Goal: Task Accomplishment & Management: Use online tool/utility

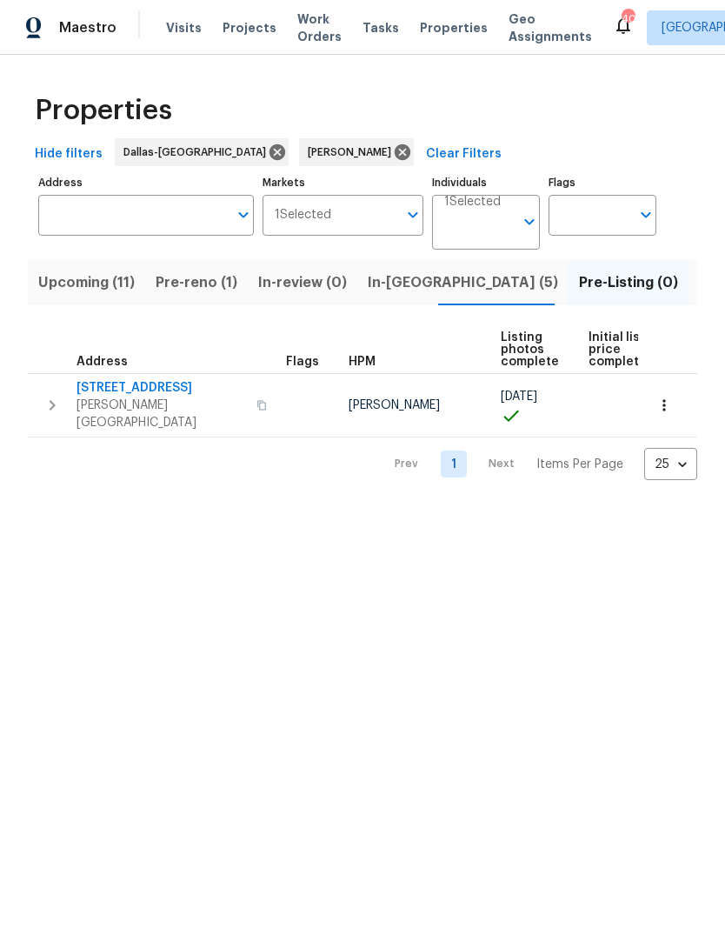
click at [134, 382] on span "[STREET_ADDRESS]" at bounding box center [162, 387] width 170 height 17
click at [202, 280] on span "Pre-reno (1)" at bounding box center [197, 282] width 82 height 24
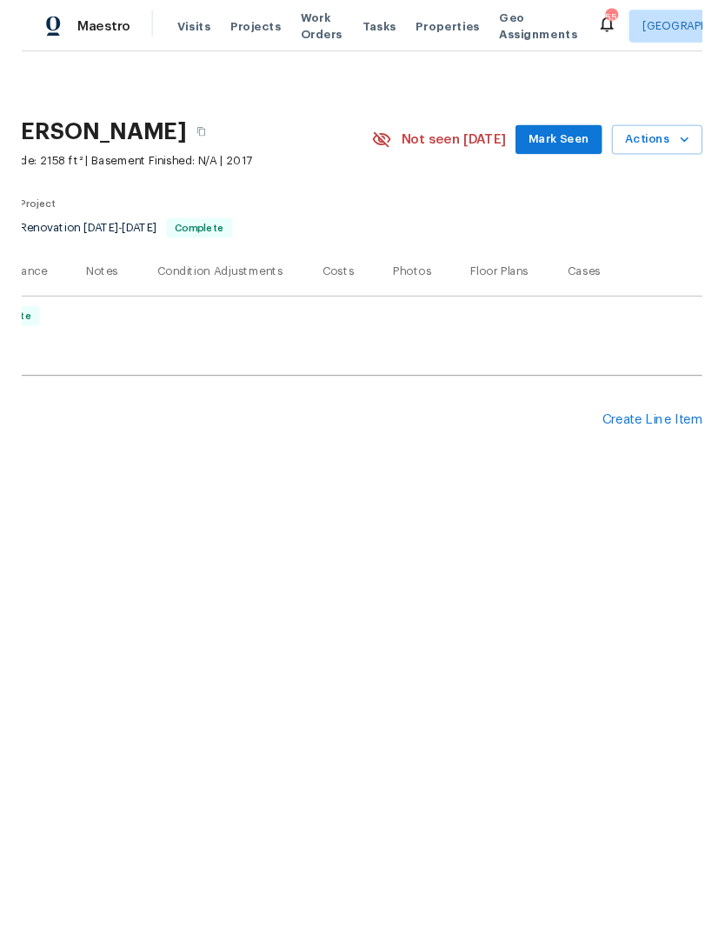
scroll to position [0, 257]
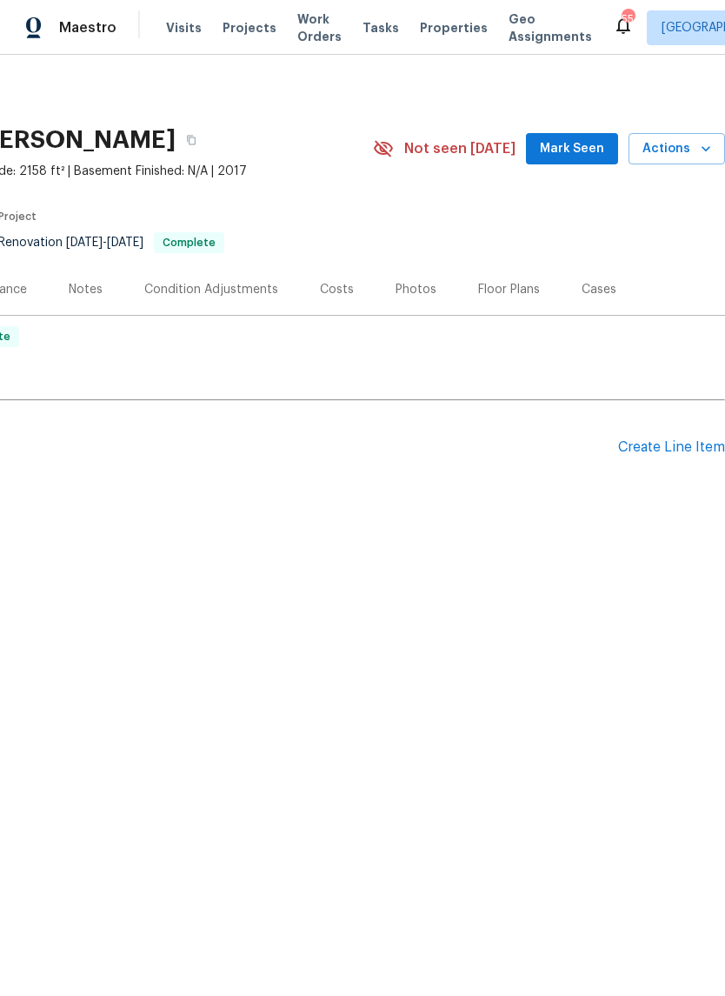
click at [699, 142] on icon "button" at bounding box center [705, 148] width 17 height 17
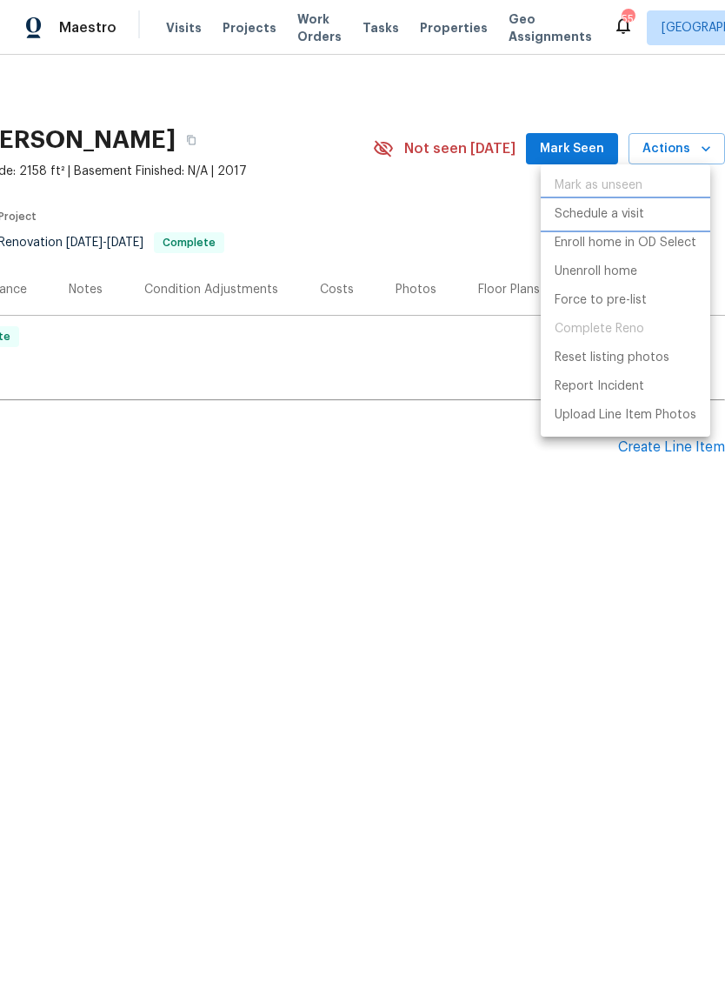
click at [627, 216] on p "Schedule a visit" at bounding box center [600, 214] width 90 height 18
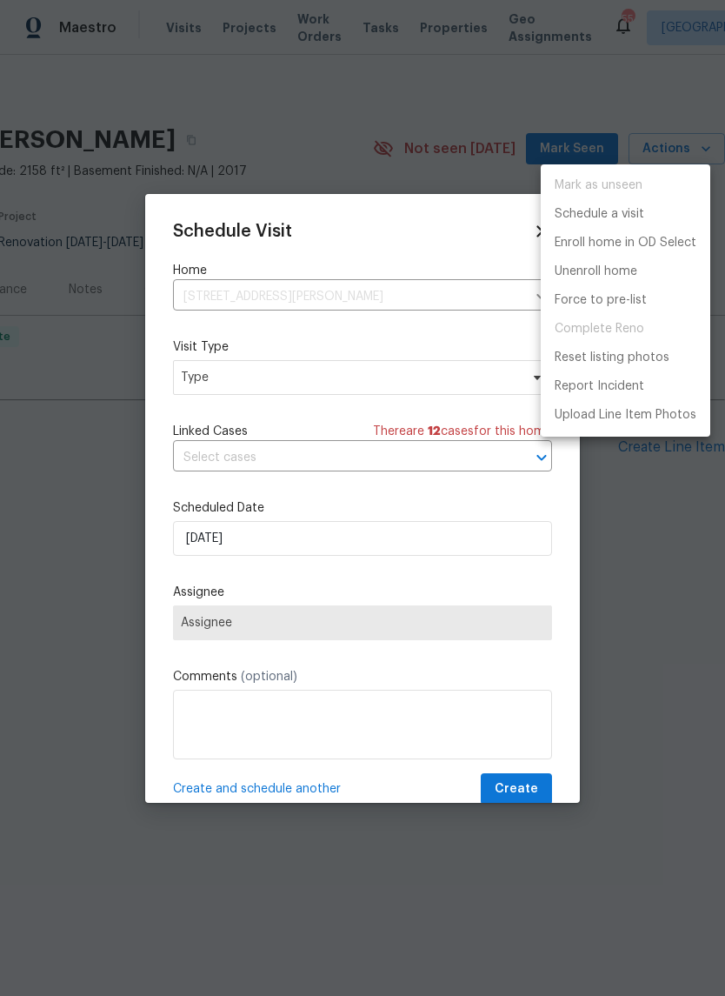
click at [312, 379] on div at bounding box center [362, 498] width 725 height 996
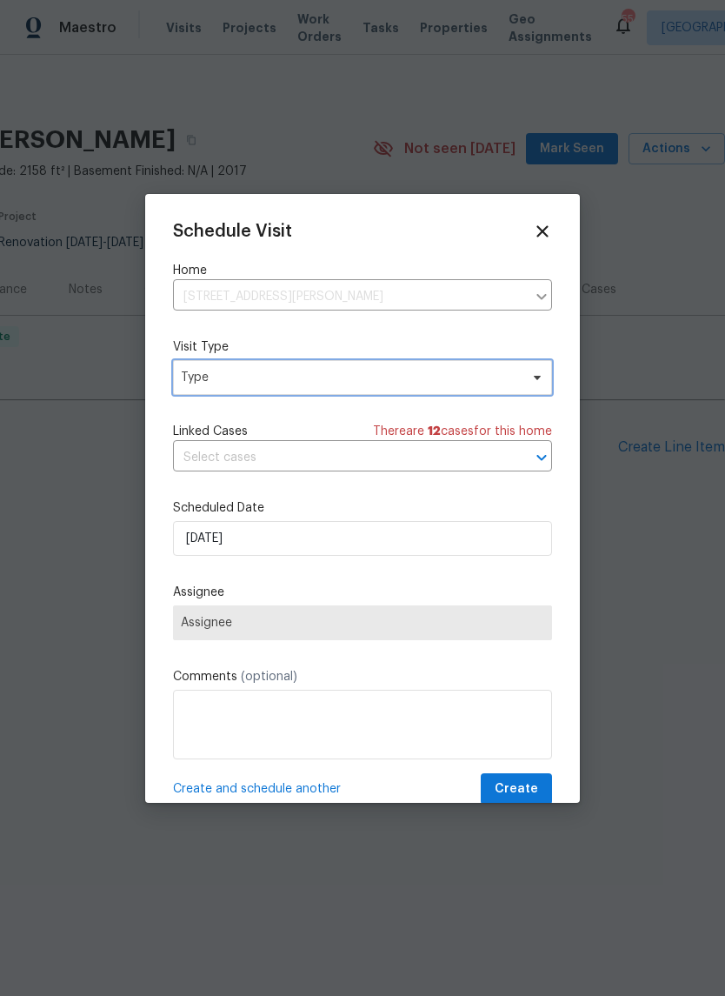
click at [326, 386] on span "Type" at bounding box center [350, 377] width 338 height 17
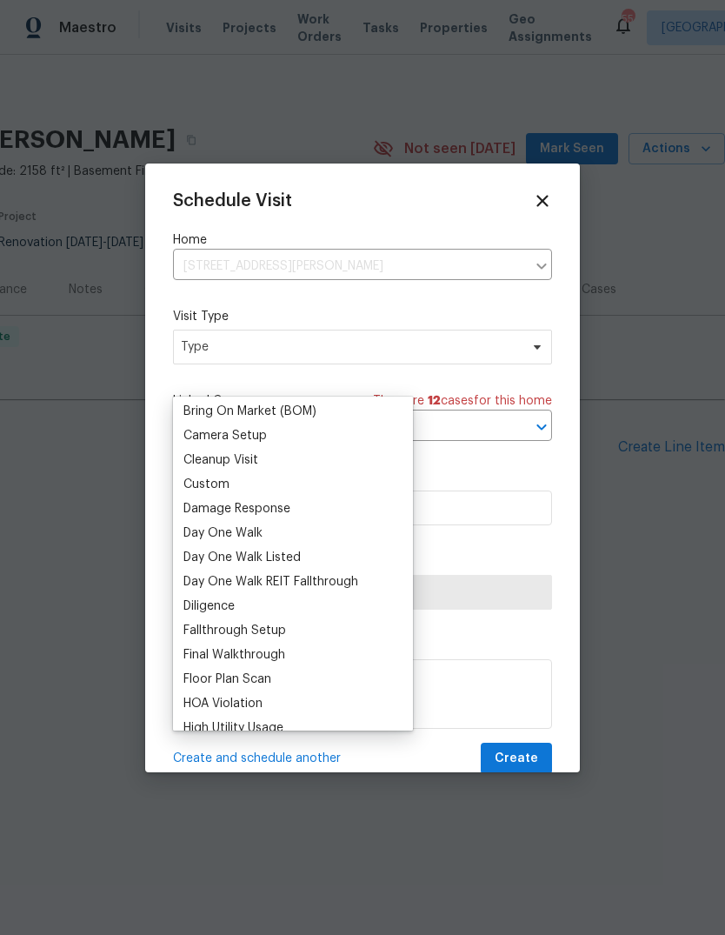
scroll to position [197, 0]
click at [227, 481] on div "Custom" at bounding box center [206, 482] width 46 height 17
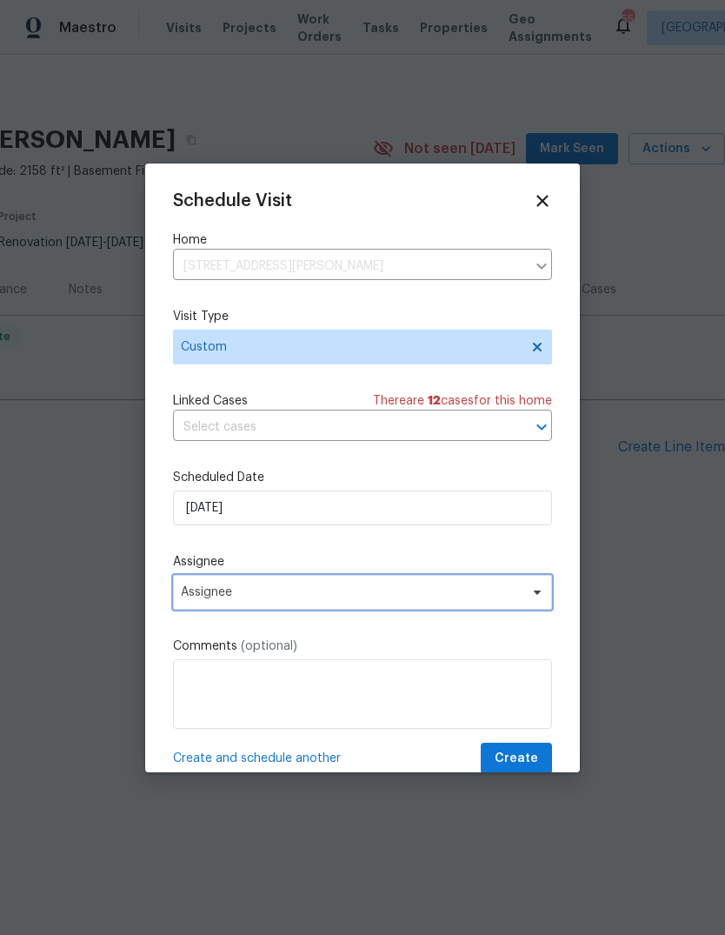
click at [289, 597] on span "Assignee" at bounding box center [351, 592] width 341 height 14
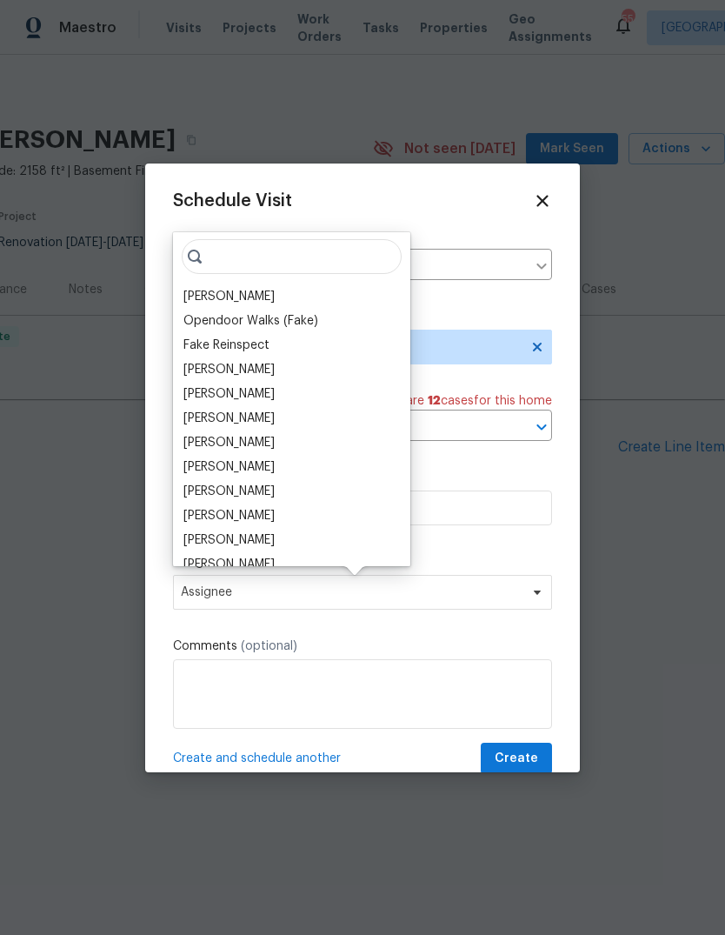
click at [231, 301] on div "[PERSON_NAME]" at bounding box center [228, 296] width 91 height 17
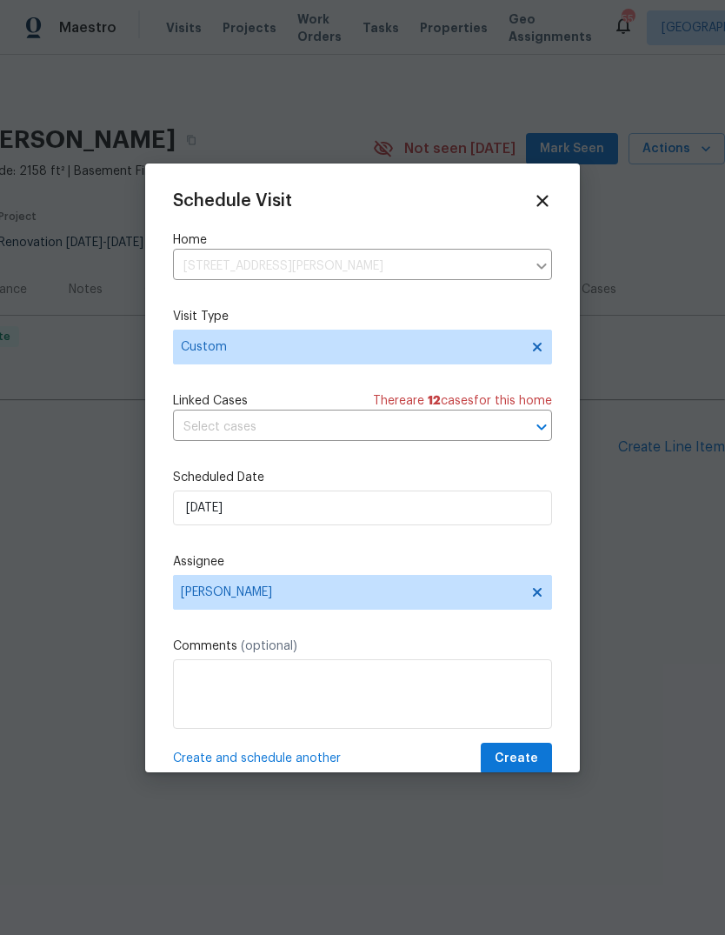
click at [277, 696] on textarea at bounding box center [362, 694] width 379 height 70
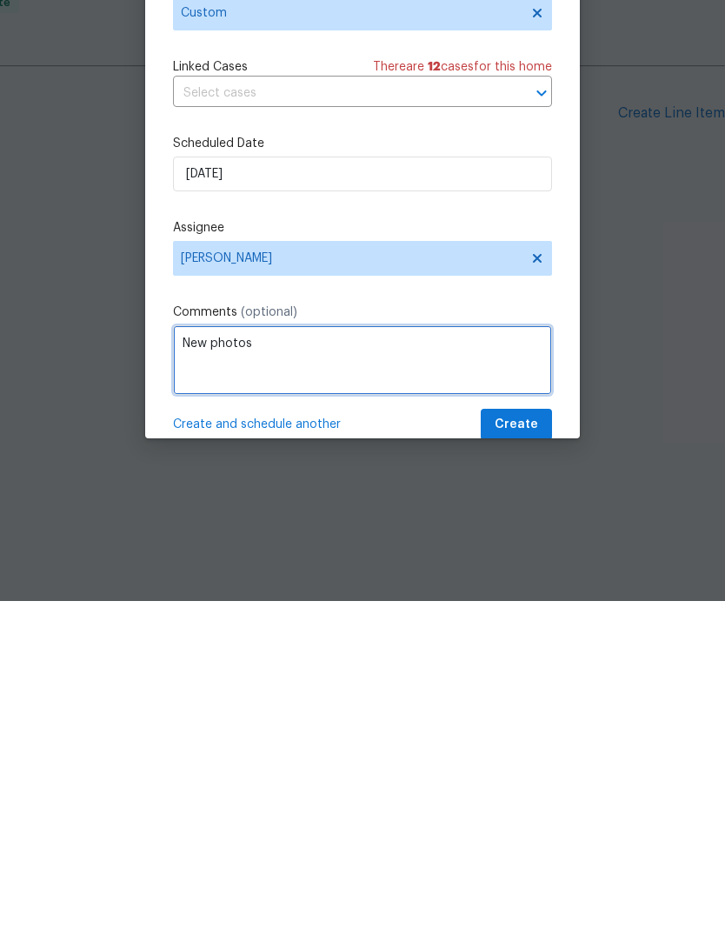
type textarea "New photos"
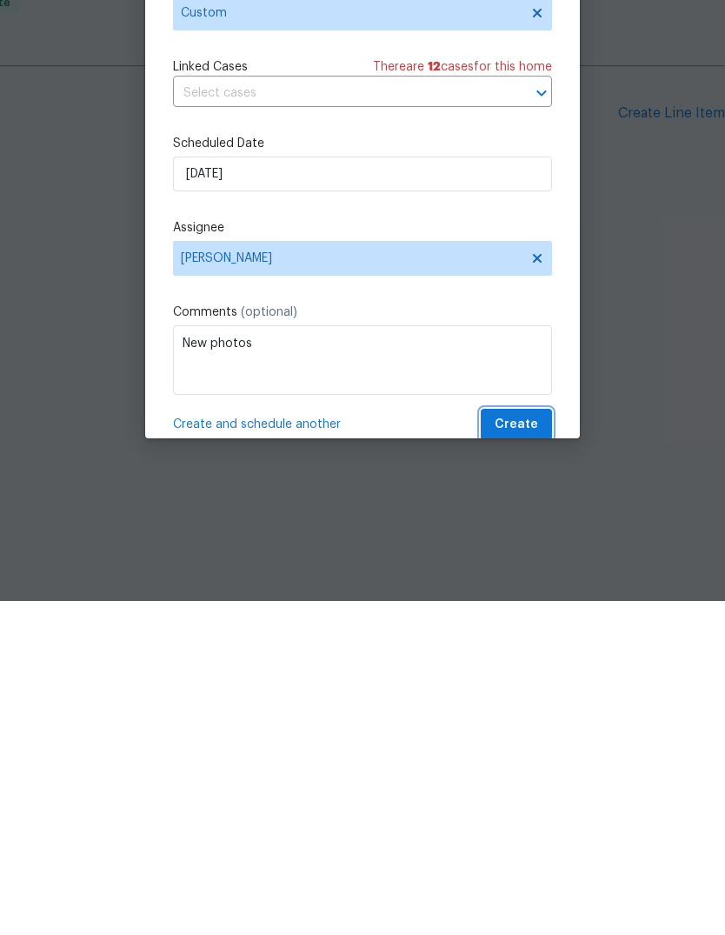
click at [526, 748] on span "Create" at bounding box center [516, 759] width 43 height 22
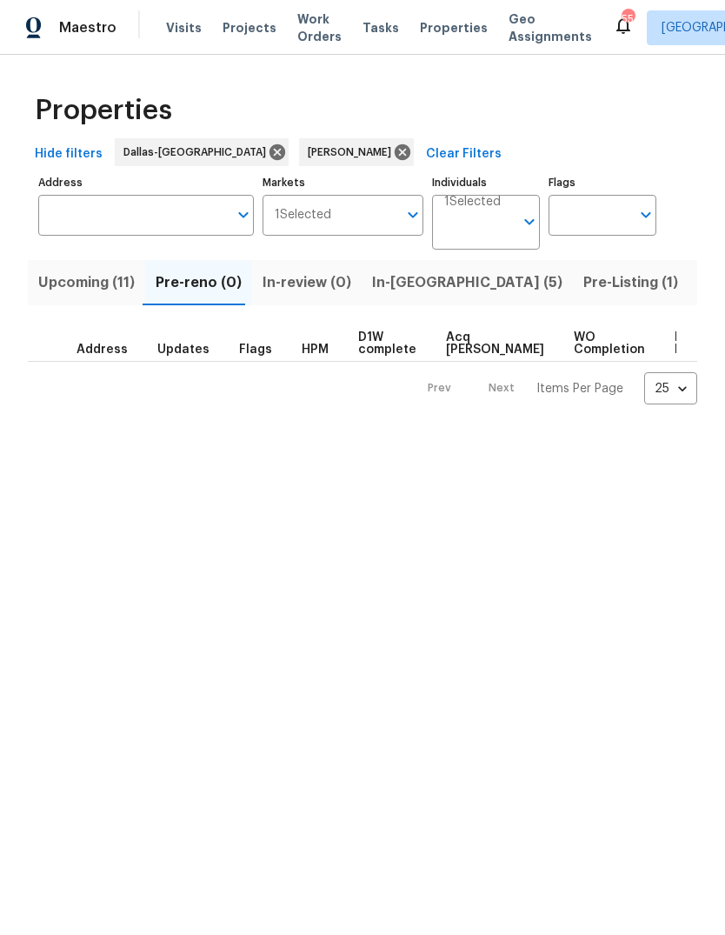
click at [86, 290] on span "Upcoming (11)" at bounding box center [86, 282] width 97 height 24
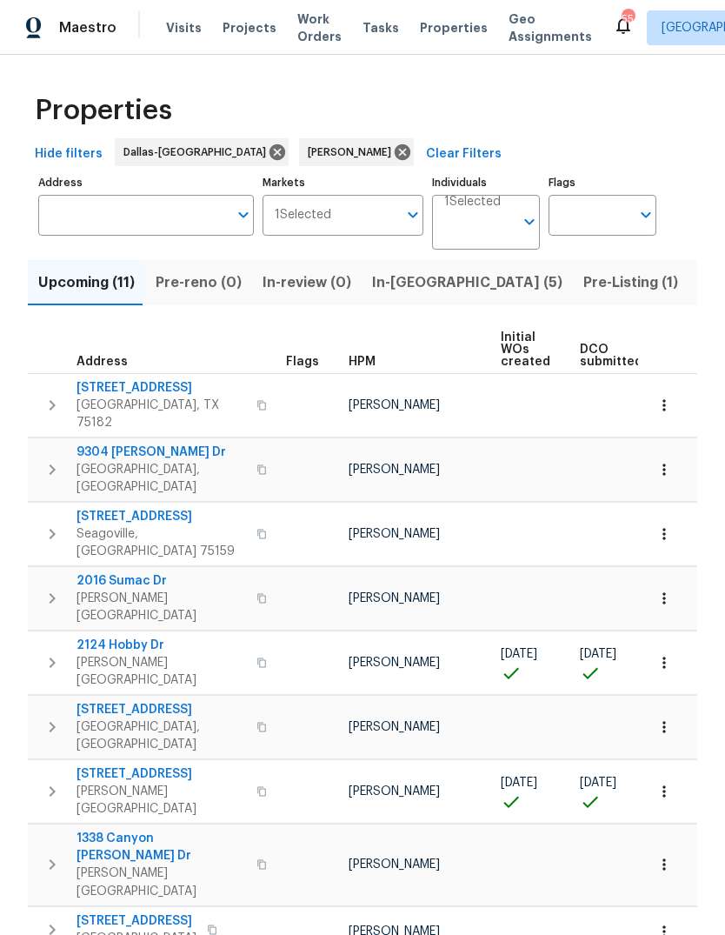
click at [131, 765] on span "2916 Montrose Trl" at bounding box center [162, 773] width 170 height 17
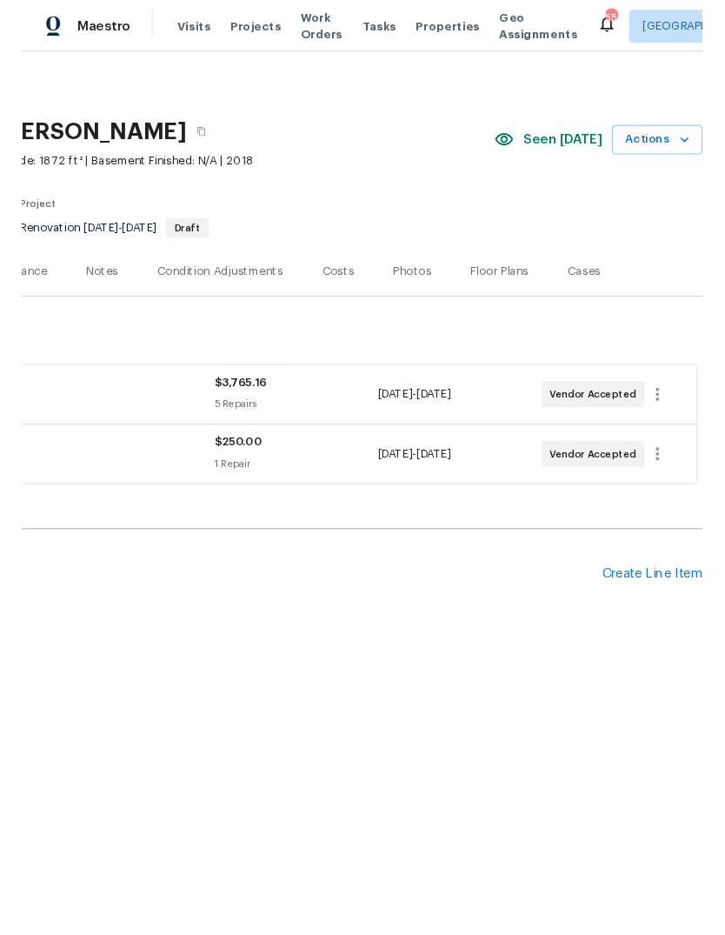
scroll to position [0, 257]
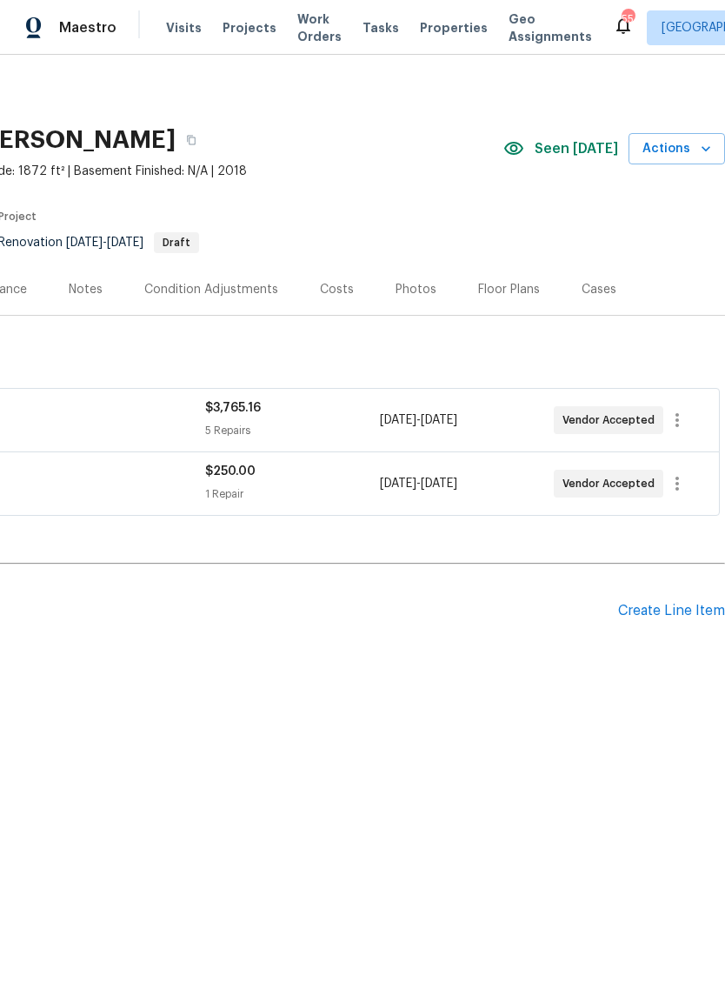
click at [701, 156] on icon "button" at bounding box center [705, 148] width 17 height 17
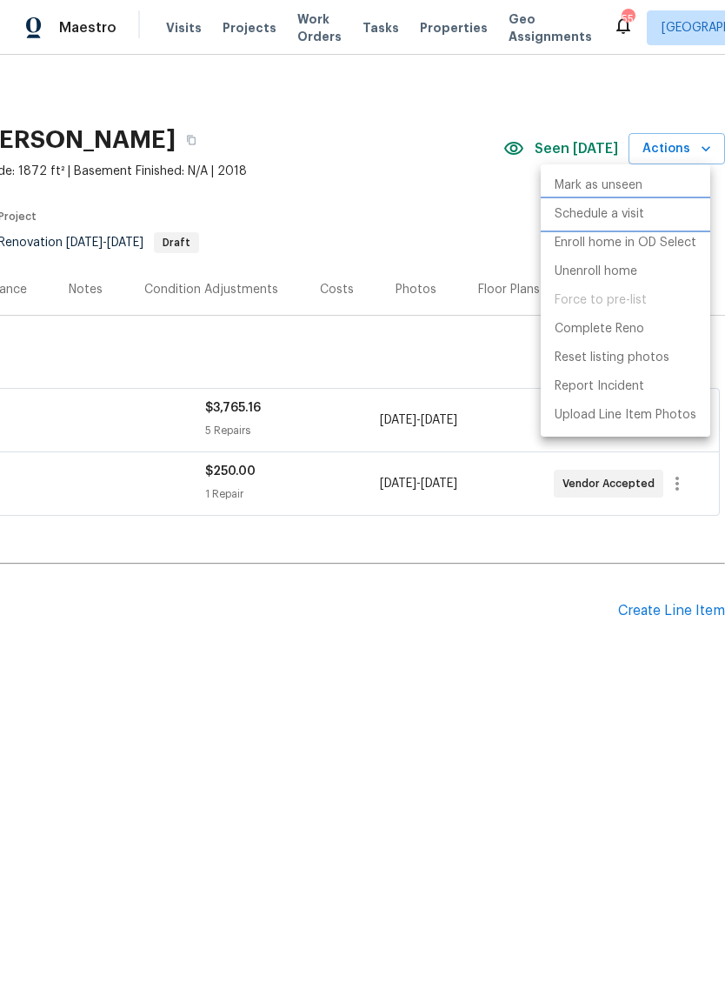
click at [612, 211] on p "Schedule a visit" at bounding box center [600, 214] width 90 height 18
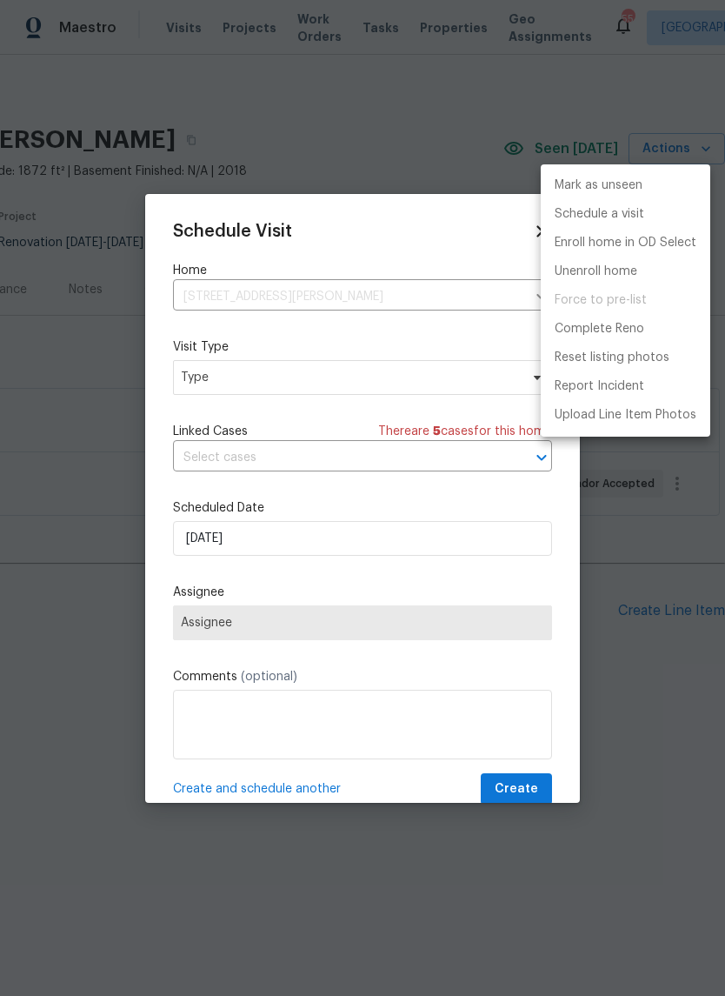
click at [292, 379] on div at bounding box center [362, 498] width 725 height 996
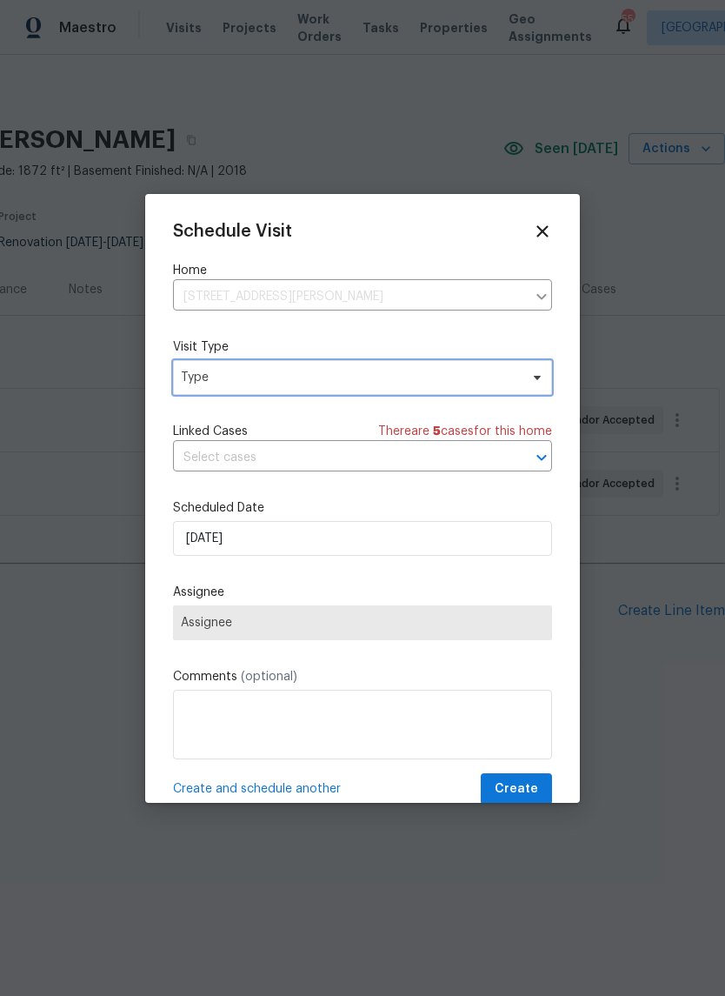
click at [324, 381] on span "Type" at bounding box center [350, 377] width 338 height 17
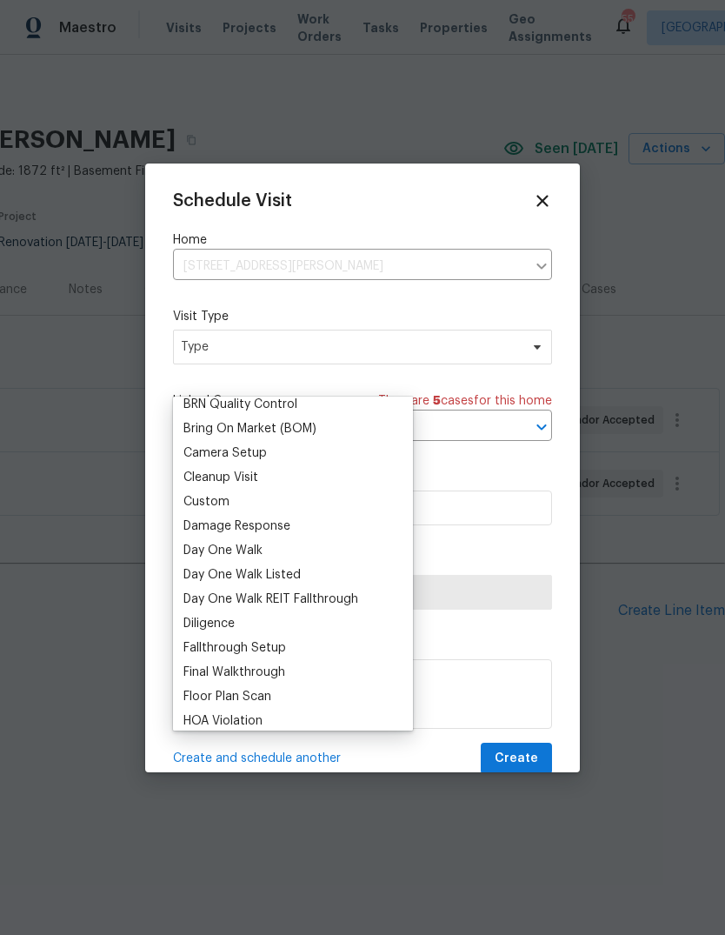
scroll to position [200, 0]
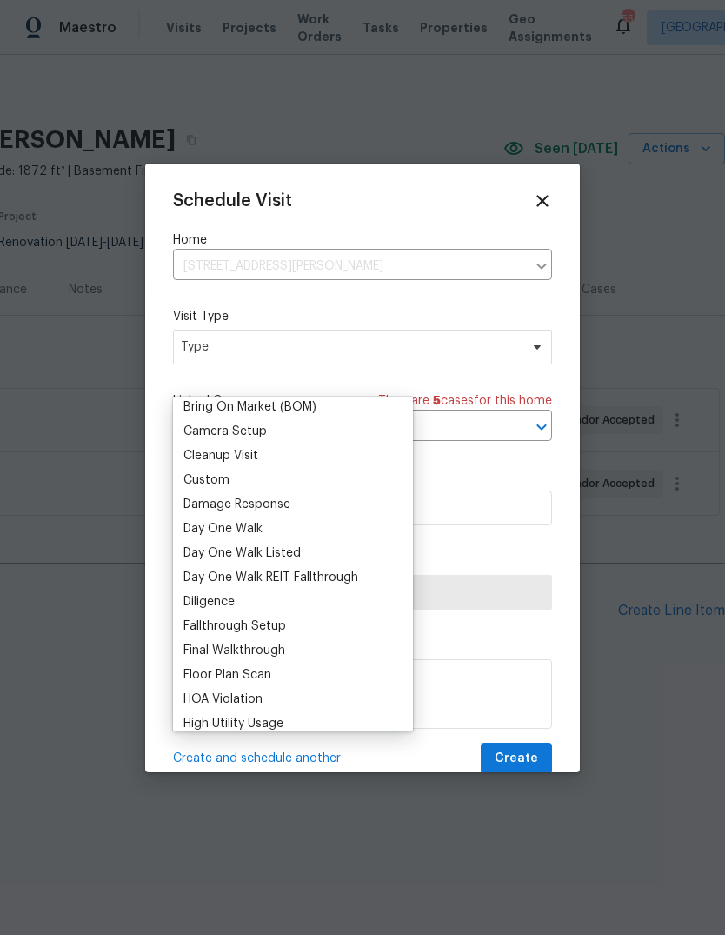
click at [239, 475] on div "Custom" at bounding box center [293, 480] width 230 height 24
click at [367, 344] on span "Type" at bounding box center [350, 346] width 338 height 17
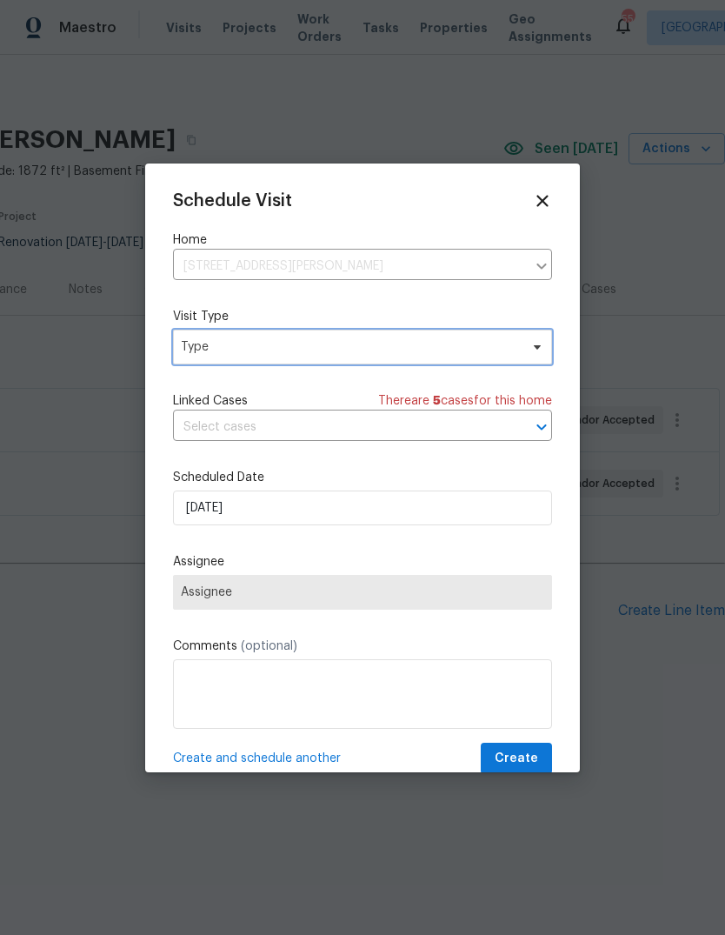
click at [352, 356] on span "Type" at bounding box center [350, 346] width 338 height 17
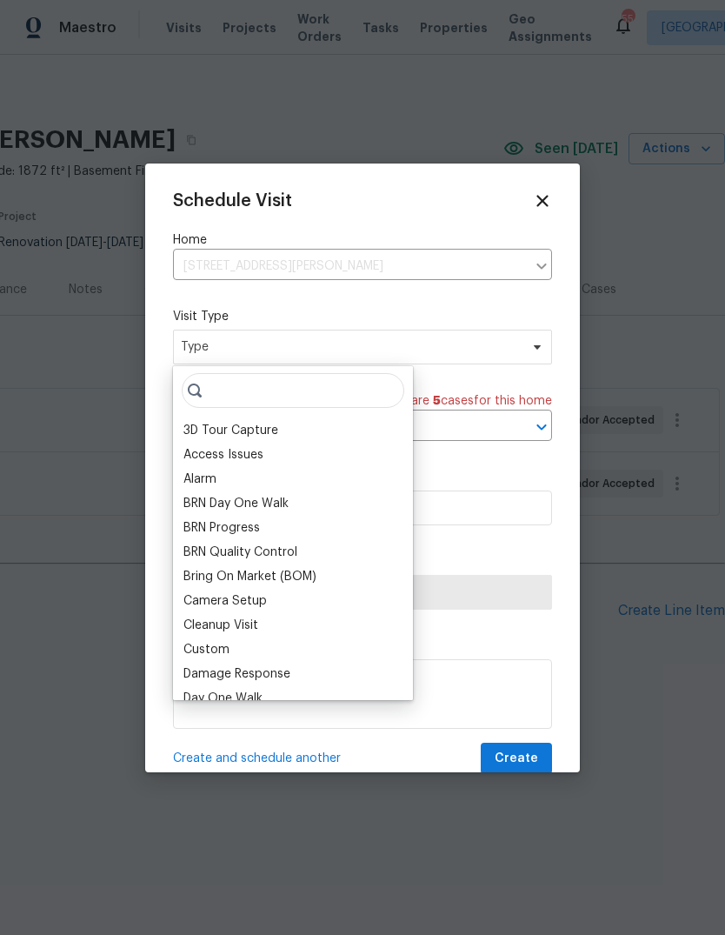
click at [212, 652] on div "Custom" at bounding box center [206, 649] width 46 height 17
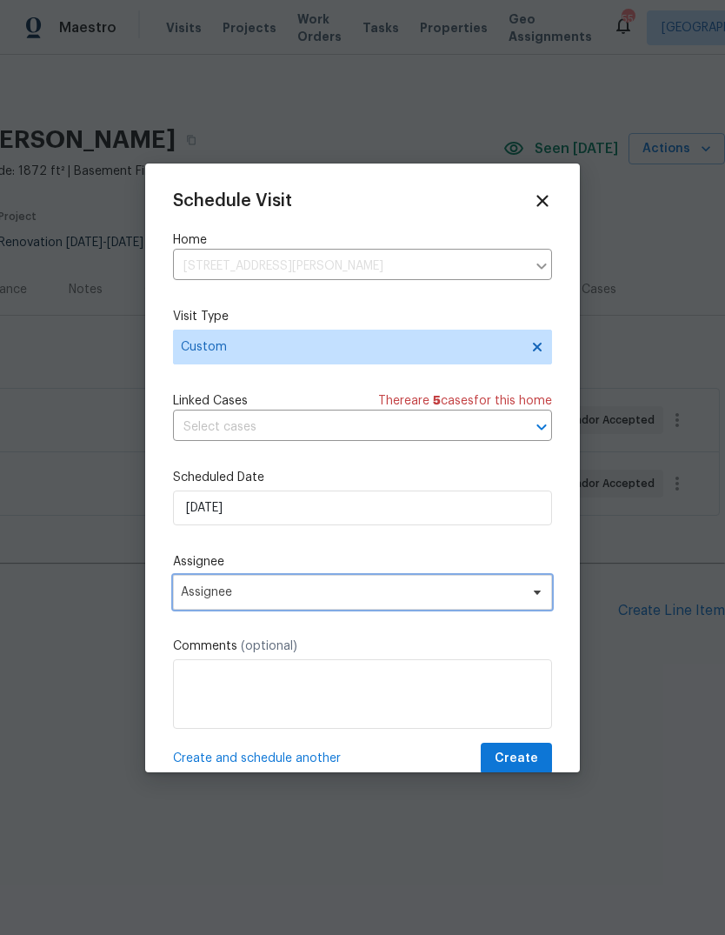
click at [283, 592] on span "Assignee" at bounding box center [351, 592] width 341 height 14
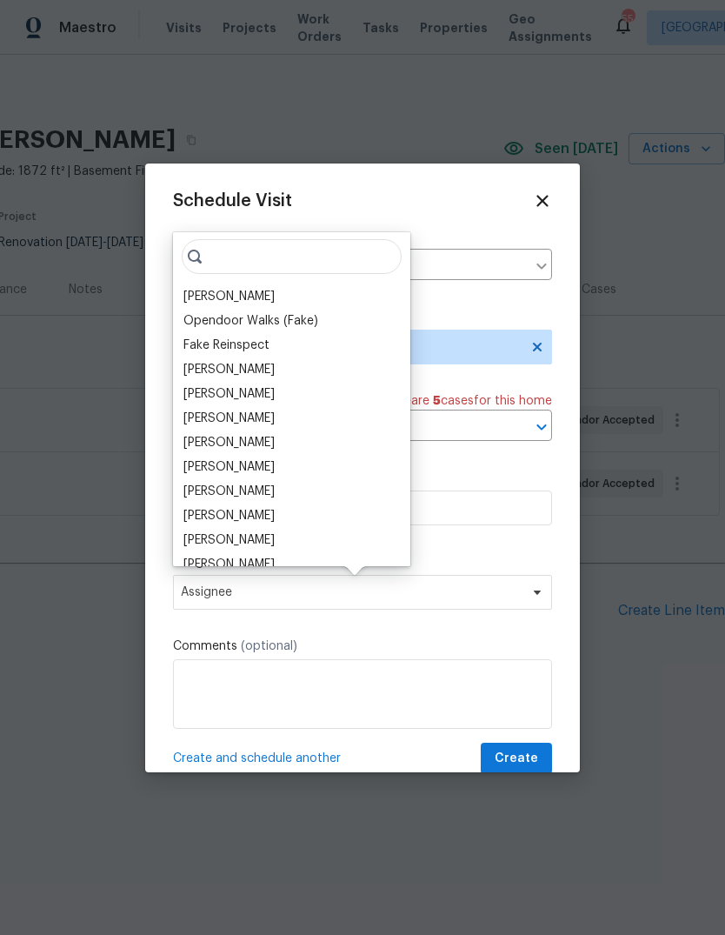
click at [230, 294] on div "[PERSON_NAME]" at bounding box center [228, 296] width 91 height 17
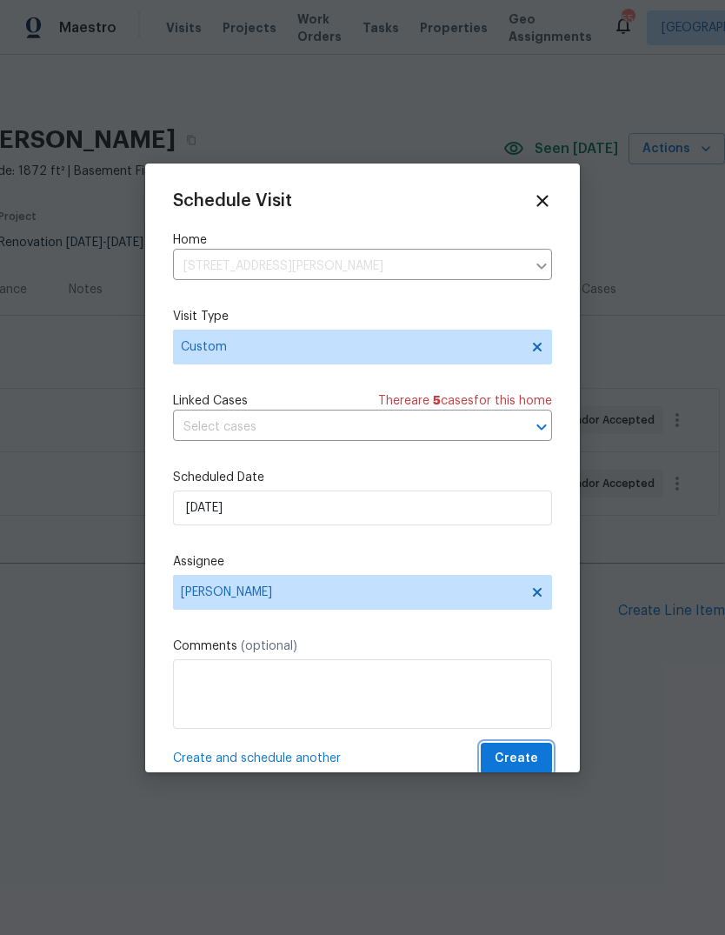
click at [530, 766] on span "Create" at bounding box center [516, 759] width 43 height 22
